Goal: Information Seeking & Learning: Check status

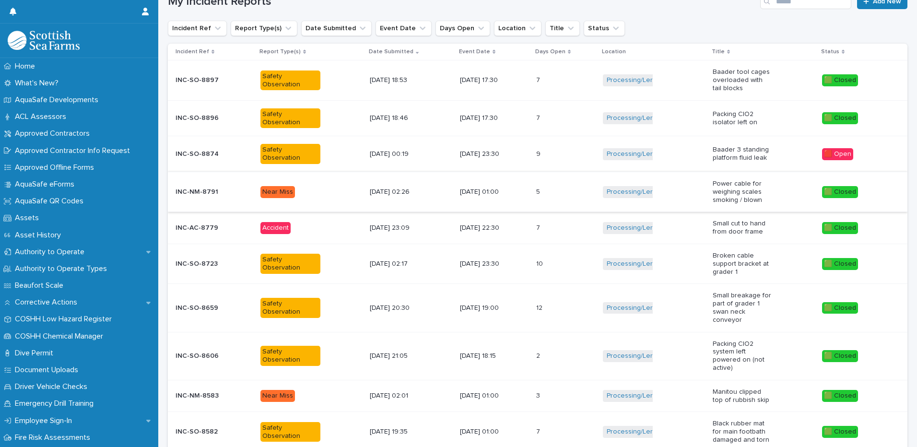
scroll to position [144, 0]
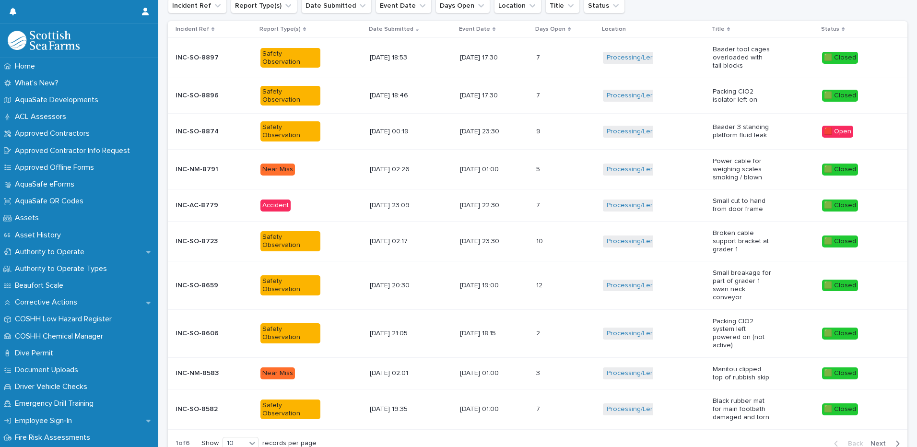
click at [519, 103] on div "[DATE] 17:30" at bounding box center [494, 96] width 69 height 16
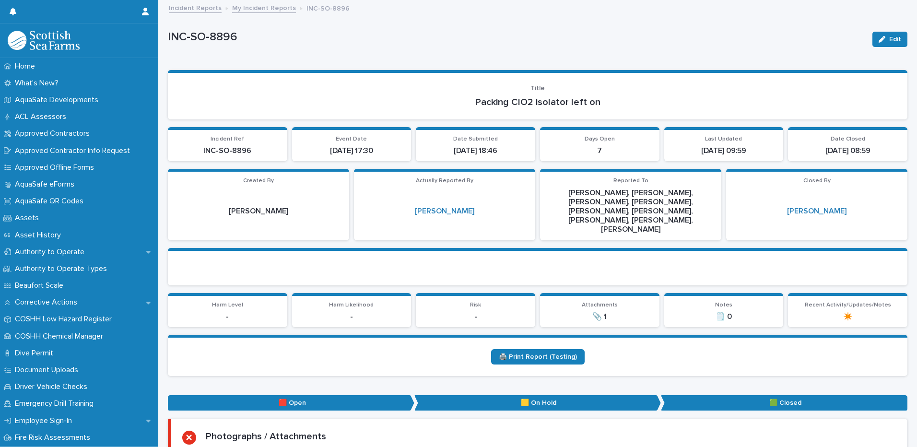
click at [278, 8] on link "My Incident Reports" at bounding box center [264, 7] width 64 height 11
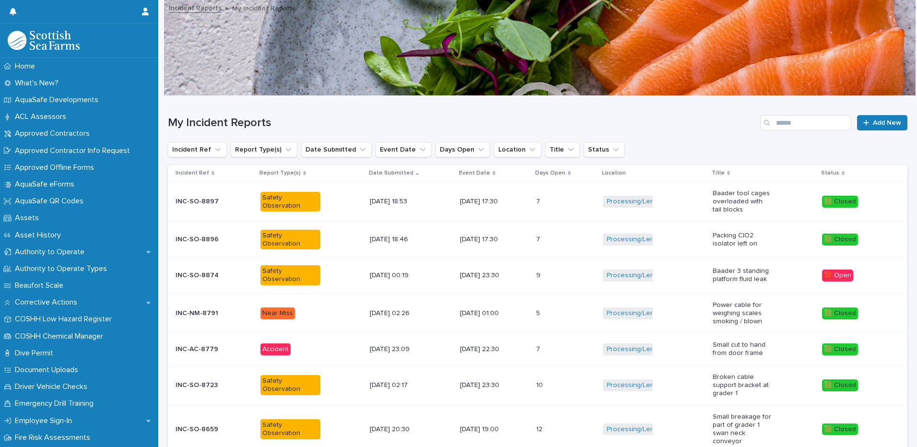
click at [424, 197] on div "[DATE] 18:53" at bounding box center [411, 202] width 83 height 16
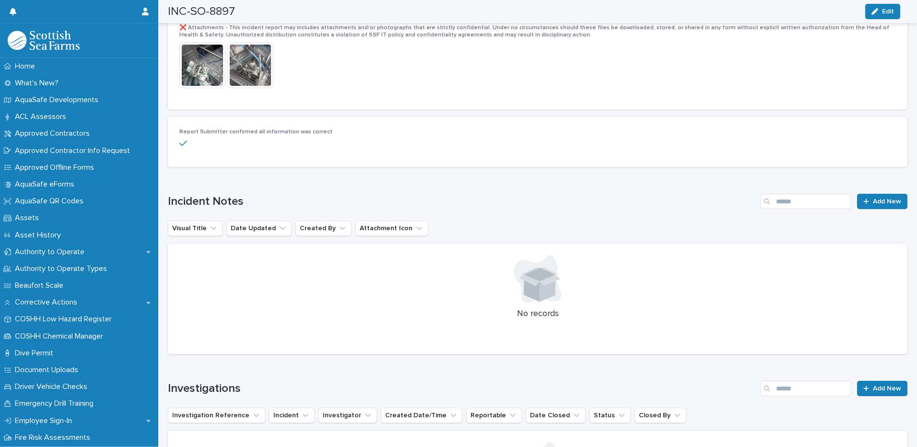
scroll to position [1919, 0]
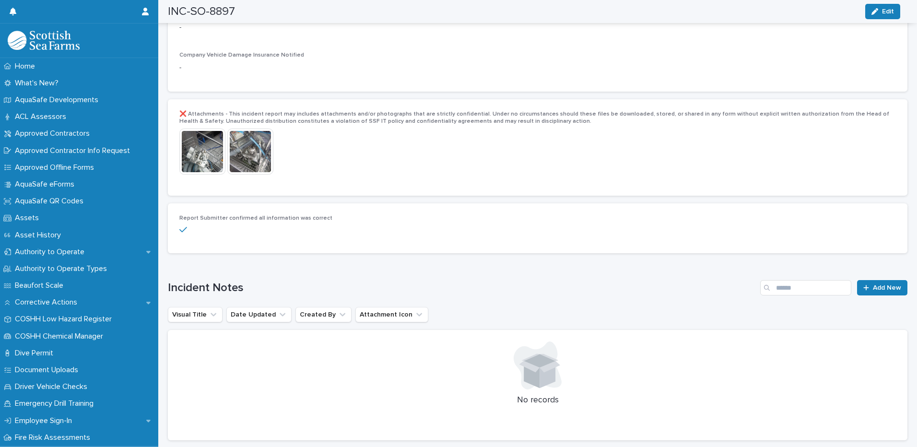
click at [211, 129] on img at bounding box center [202, 152] width 46 height 46
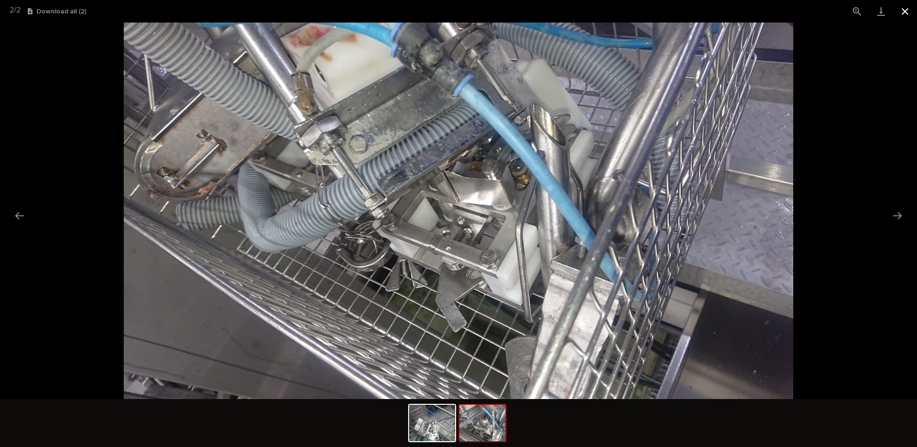
click at [903, 7] on button "Close gallery" at bounding box center [905, 11] width 24 height 23
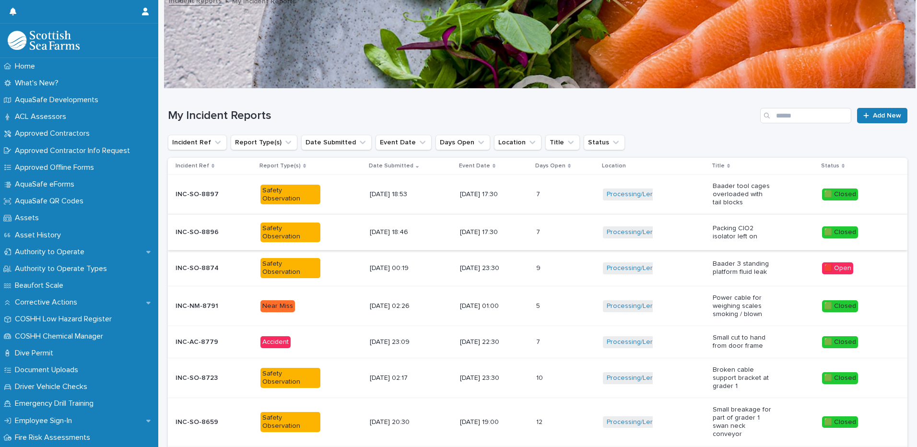
scroll to position [55, 0]
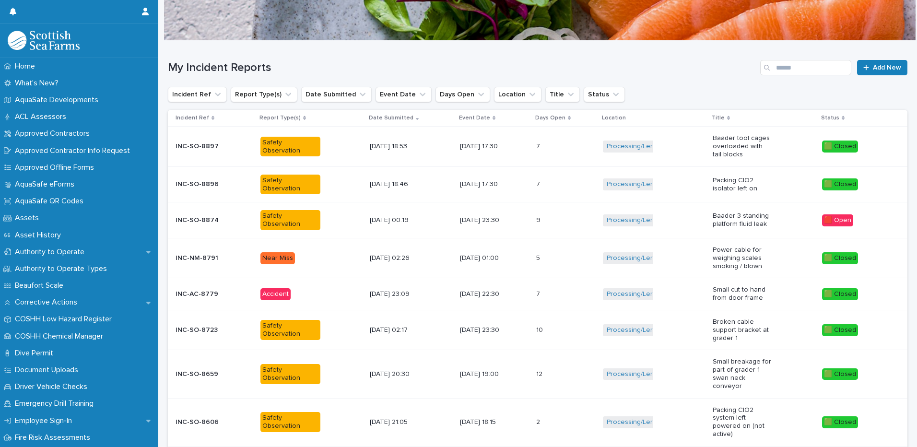
click at [390, 252] on div "[DATE] 02:26" at bounding box center [400, 257] width 60 height 10
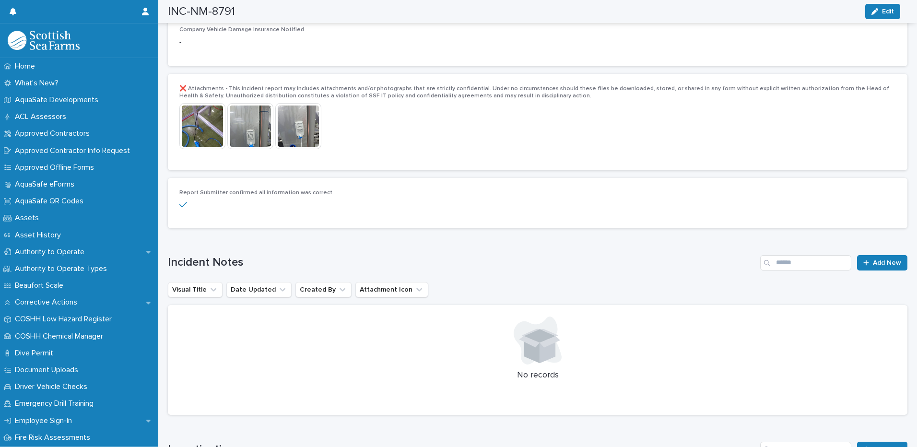
scroll to position [1679, 0]
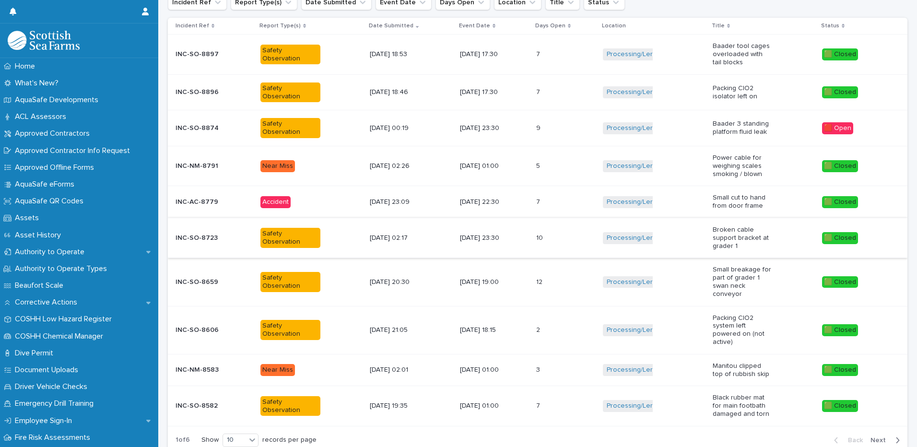
scroll to position [207, 0]
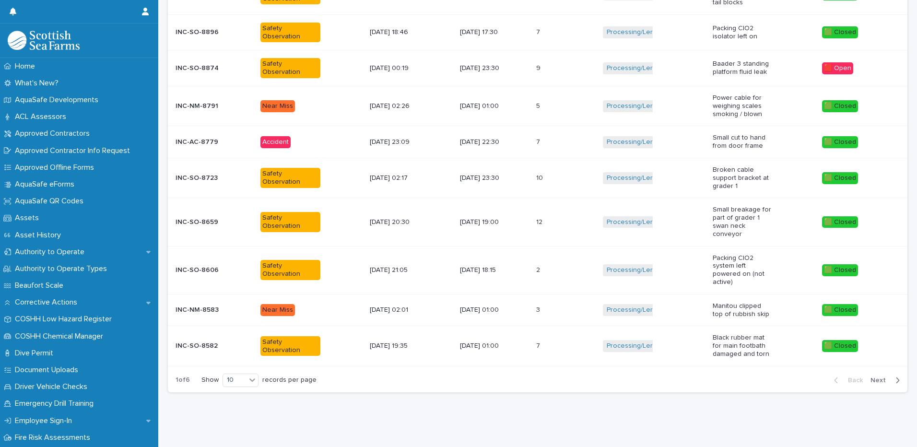
click at [880, 376] on button "Next" at bounding box center [887, 380] width 41 height 9
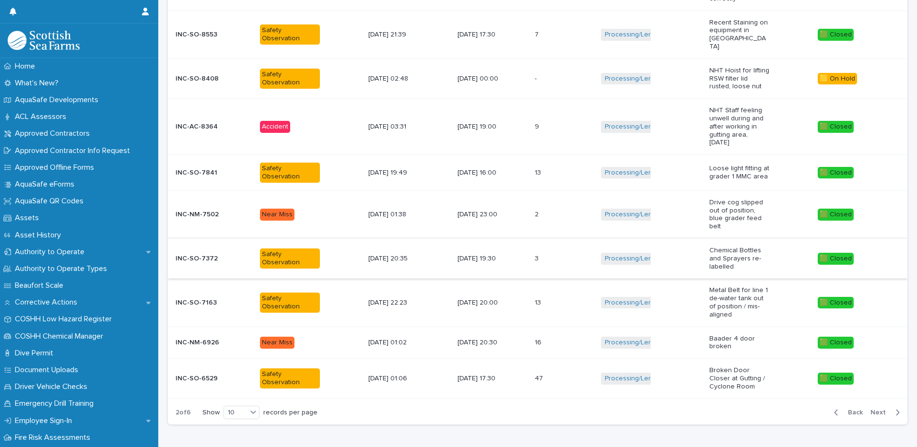
scroll to position [222, 0]
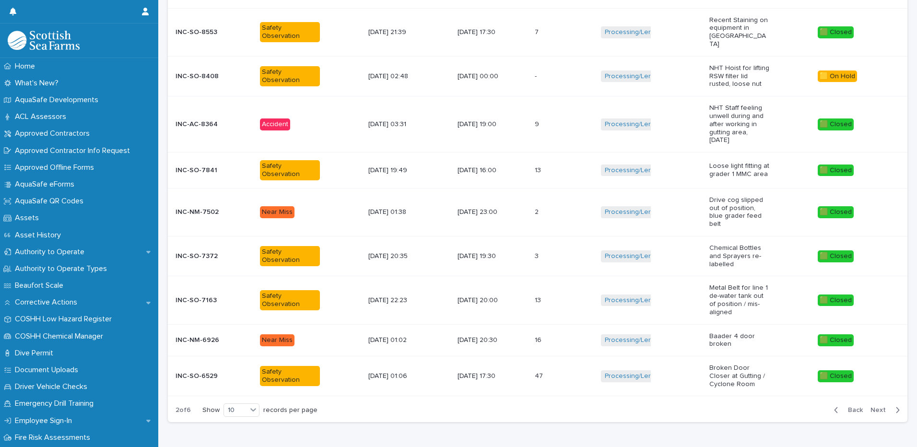
click at [673, 161] on div "Processing/Lerwick Factory (Gremista) + 0" at bounding box center [651, 171] width 101 height 20
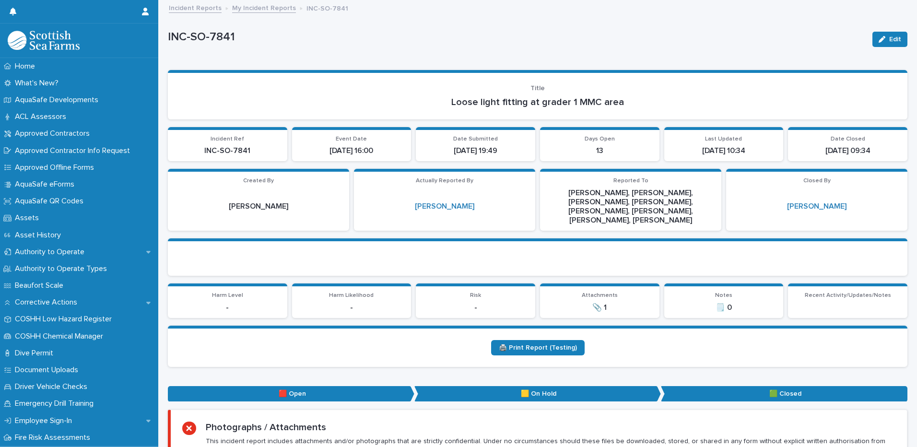
click at [263, 4] on link "My Incident Reports" at bounding box center [264, 7] width 64 height 11
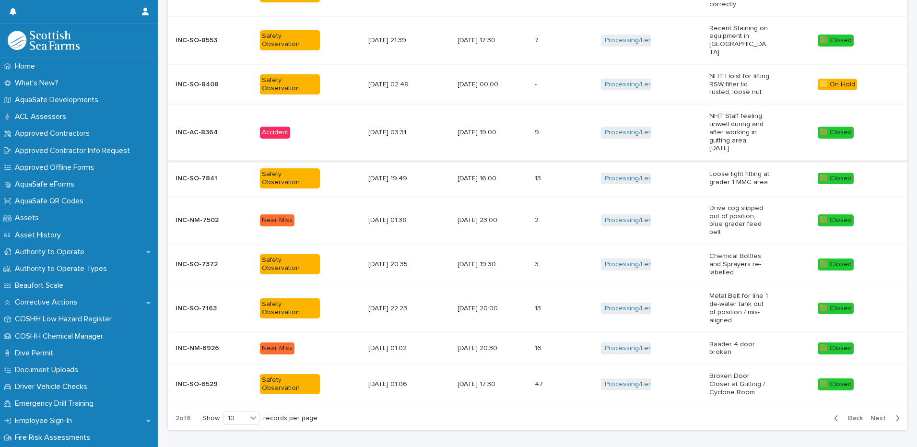
scroll to position [236, 0]
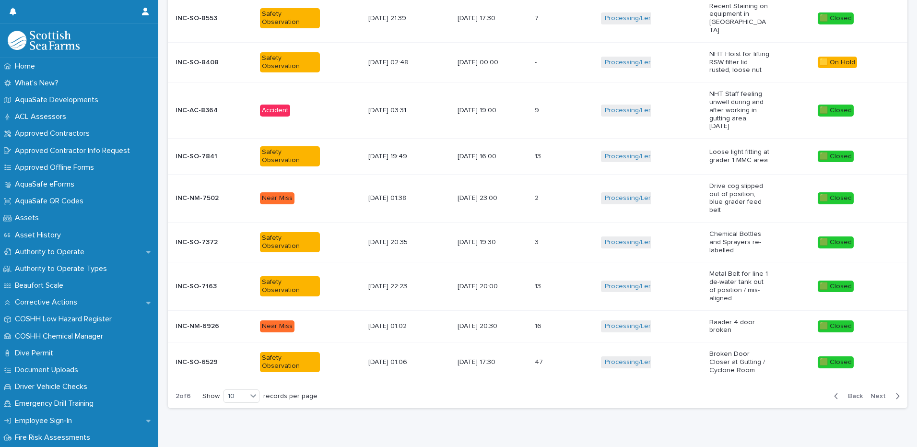
click at [428, 83] on td "5/8/2025 03:31" at bounding box center [409, 111] width 89 height 56
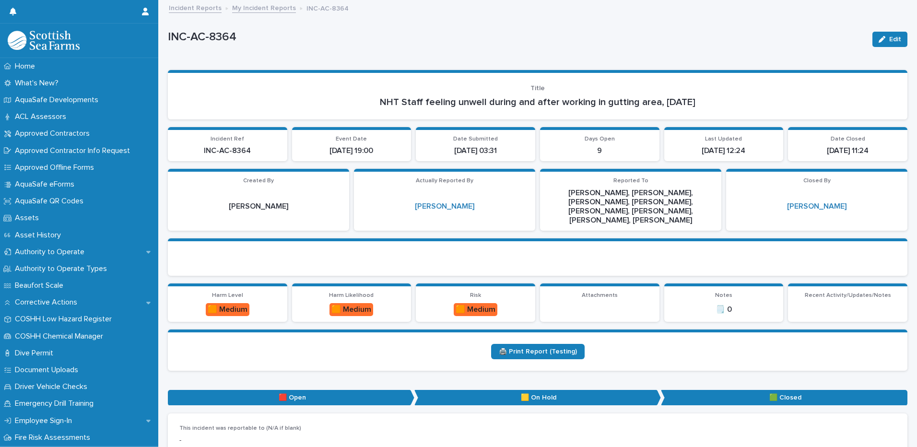
click at [262, 8] on link "My Incident Reports" at bounding box center [264, 7] width 64 height 11
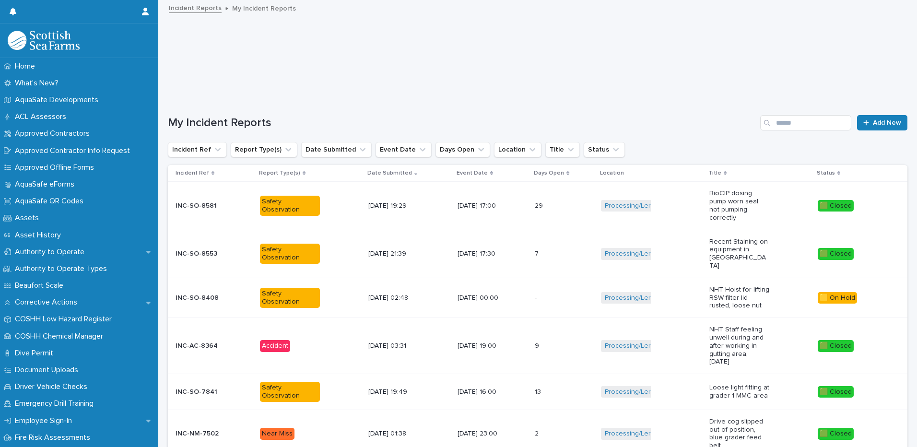
scroll to position [144, 0]
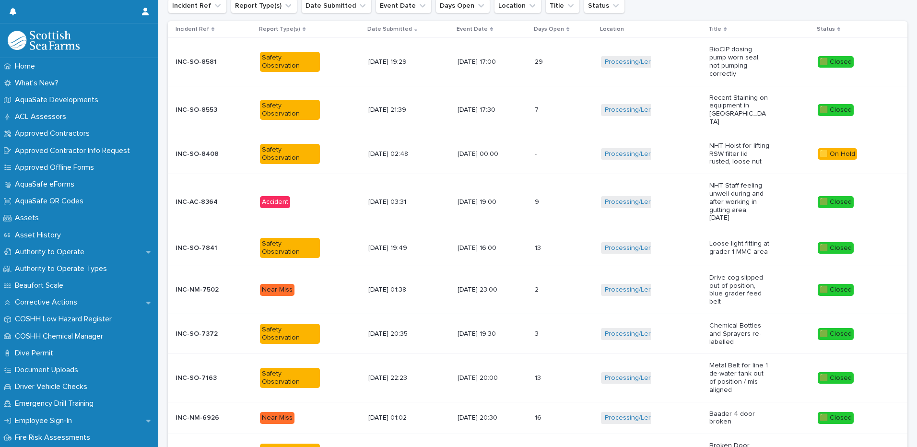
click at [528, 102] on div "20/7/2025 17:30" at bounding box center [493, 110] width 70 height 16
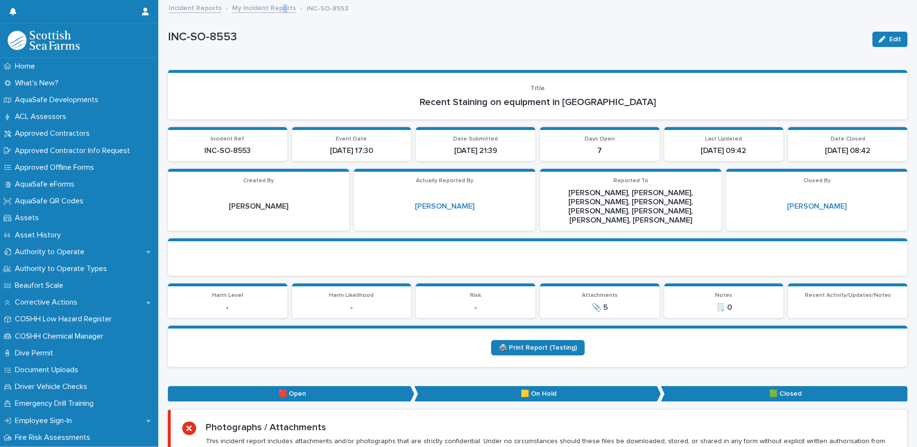
click at [278, 9] on div "Incident Reports My Incident Reports INC-SO-8553" at bounding box center [542, 8] width 756 height 13
click at [278, 9] on link "My Incident Reports" at bounding box center [264, 7] width 64 height 11
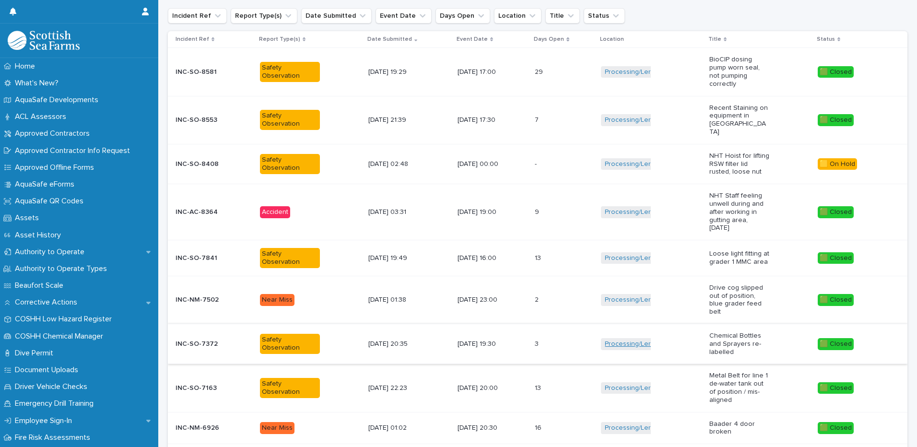
scroll to position [236, 0]
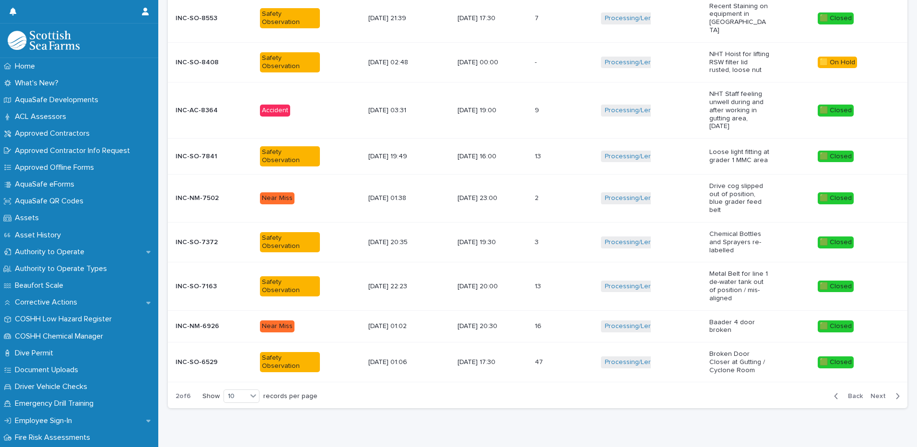
click at [844, 393] on span "Back" at bounding box center [852, 396] width 21 height 7
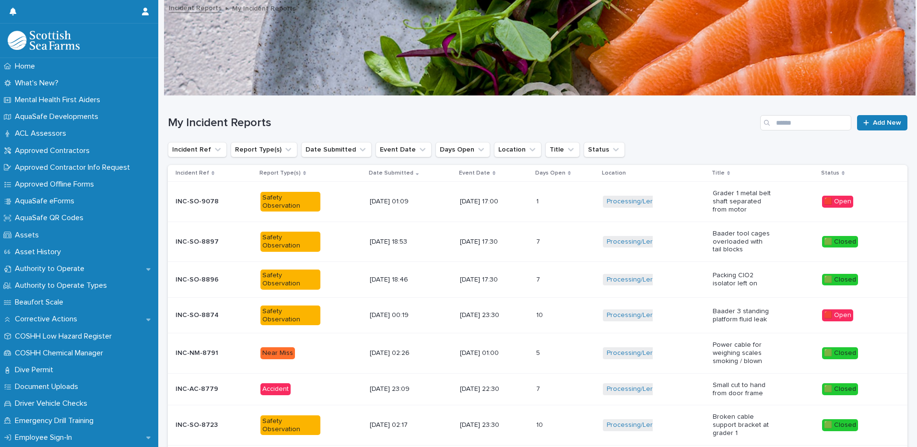
click at [512, 308] on div "[DATE] 23:30" at bounding box center [494, 315] width 69 height 16
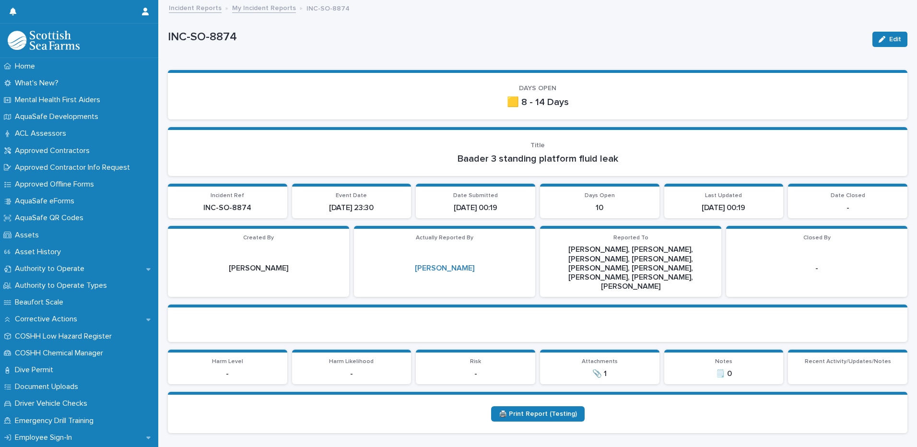
click at [277, 11] on link "My Incident Reports" at bounding box center [264, 7] width 64 height 11
